Goal: Task Accomplishment & Management: Manage account settings

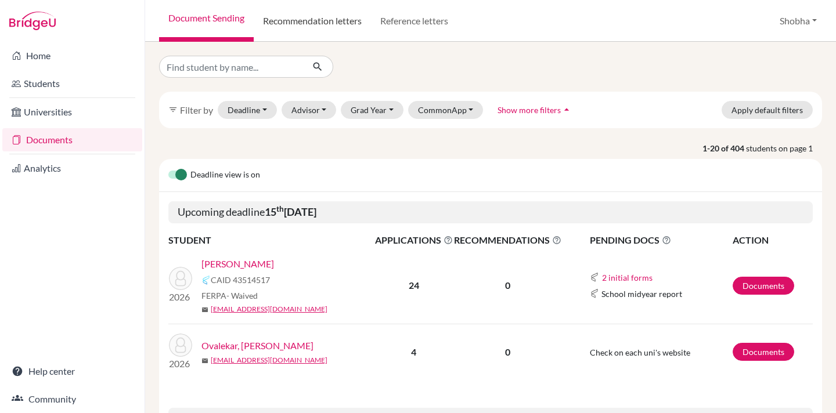
click at [331, 16] on link "Recommendation letters" at bounding box center [312, 21] width 117 height 42
click at [219, 67] on input "Find student by name..." at bounding box center [231, 67] width 144 height 22
click at [348, 21] on link "Recommendation letters" at bounding box center [312, 21] width 117 height 42
